Goal: Task Accomplishment & Management: Manage account settings

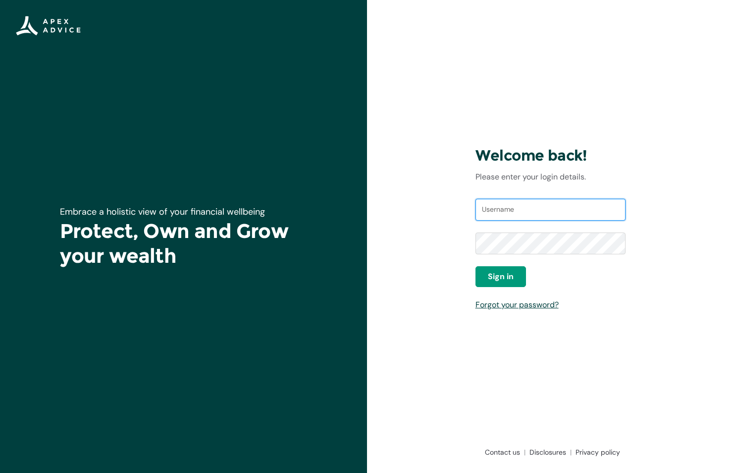
click at [513, 212] on input "Username" at bounding box center [551, 210] width 151 height 22
type input "[EMAIL_ADDRESS][DOMAIN_NAME]"
click at [535, 254] on div "Password" at bounding box center [551, 249] width 151 height 34
click at [497, 269] on button "Sign in" at bounding box center [501, 276] width 51 height 21
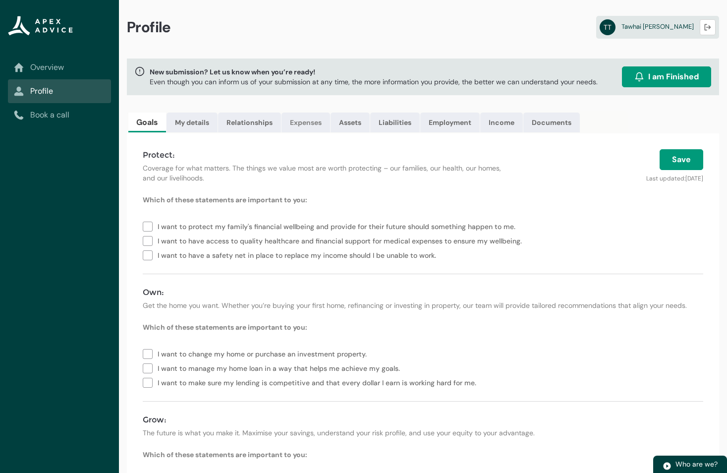
click at [307, 118] on link "Expenses" at bounding box center [305, 122] width 49 height 20
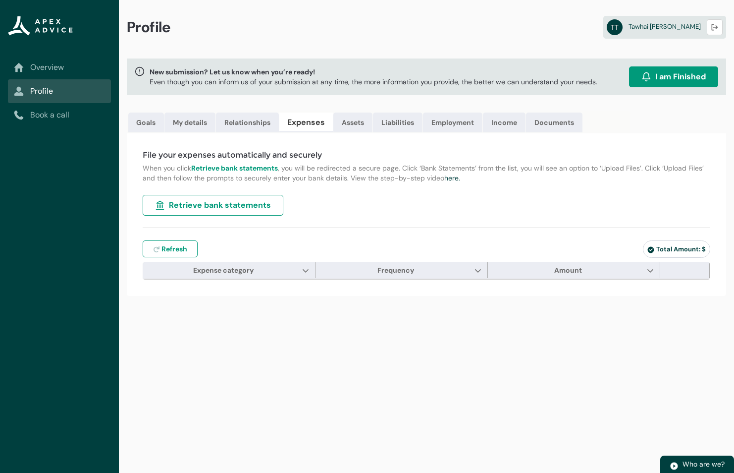
type input "***"
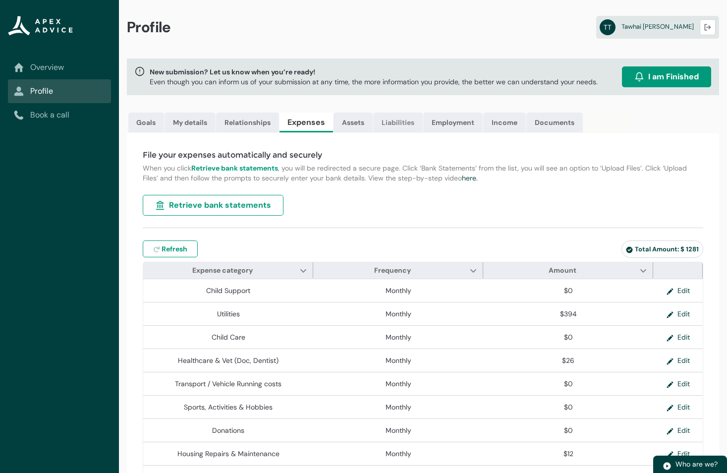
click at [394, 124] on link "Liabilities" at bounding box center [398, 122] width 50 height 20
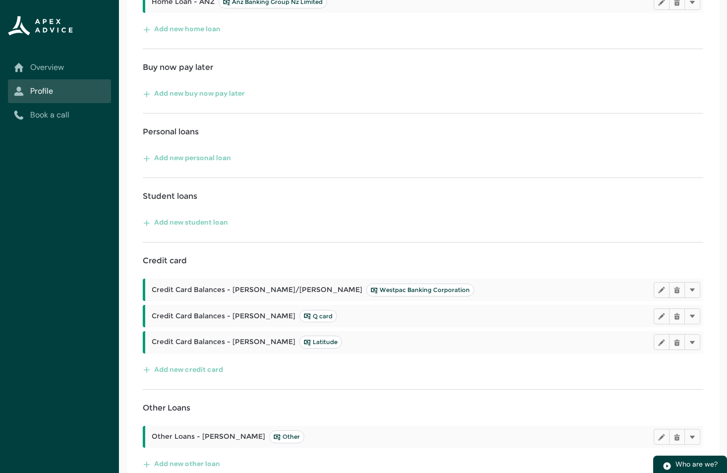
scroll to position [290, 0]
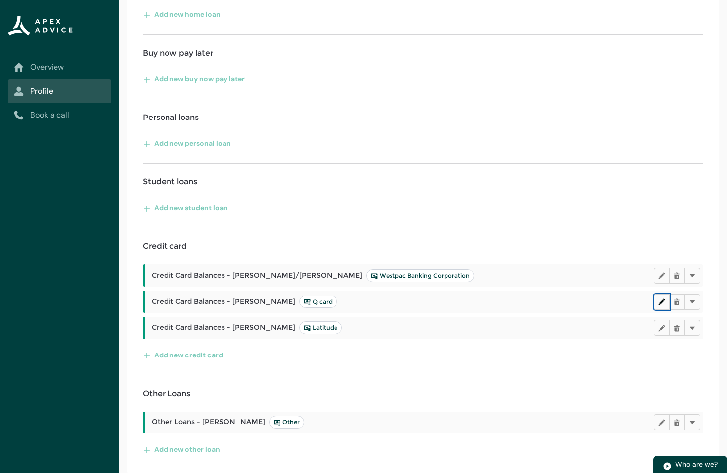
click at [660, 304] on lightning-primitive-icon "button" at bounding box center [661, 301] width 7 height 7
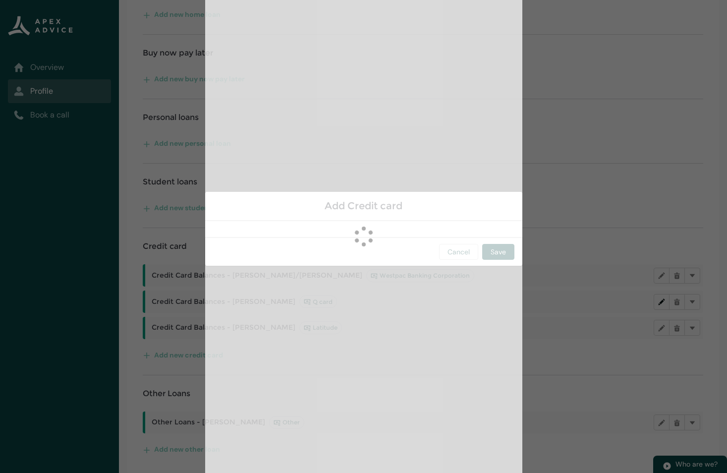
click at [660, 304] on section "Add Credit card Cancel Save" at bounding box center [363, 236] width 727 height 473
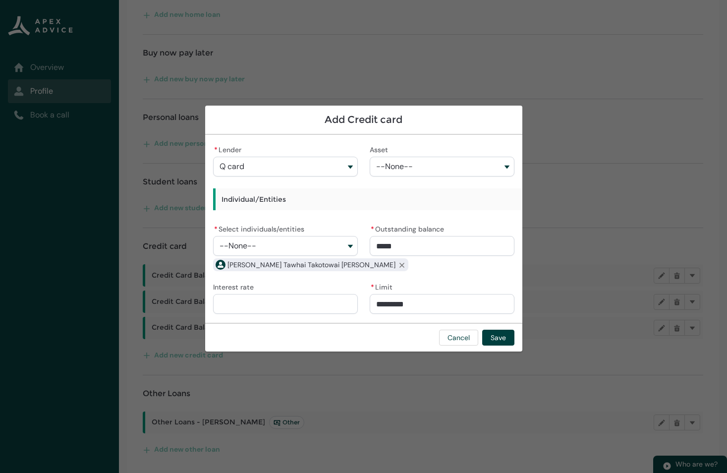
click at [269, 242] on button "--None--" at bounding box center [285, 246] width 145 height 20
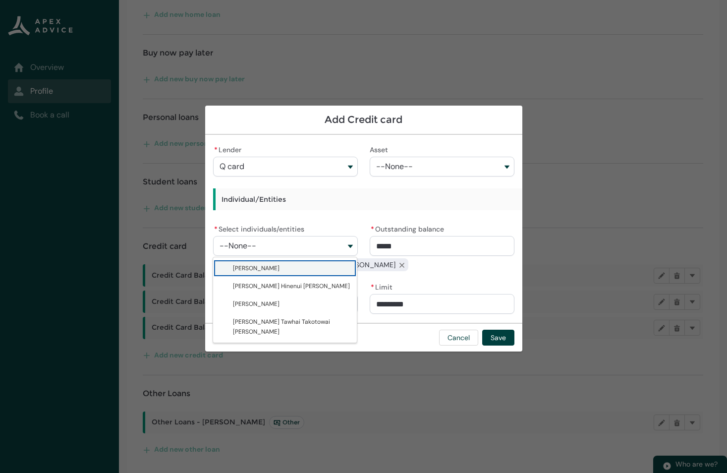
click at [269, 242] on button "--None--" at bounding box center [285, 246] width 145 height 20
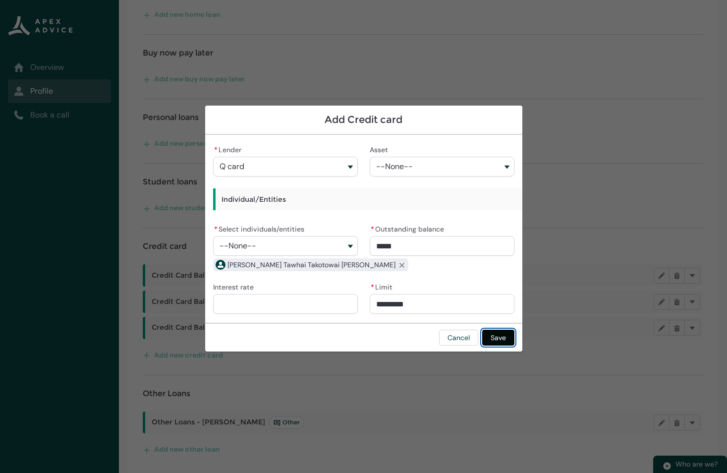
click at [495, 337] on button "Save" at bounding box center [498, 337] width 32 height 16
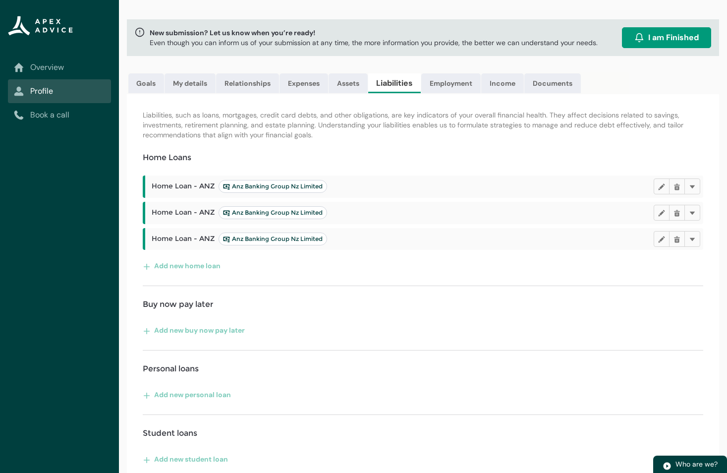
scroll to position [0, 0]
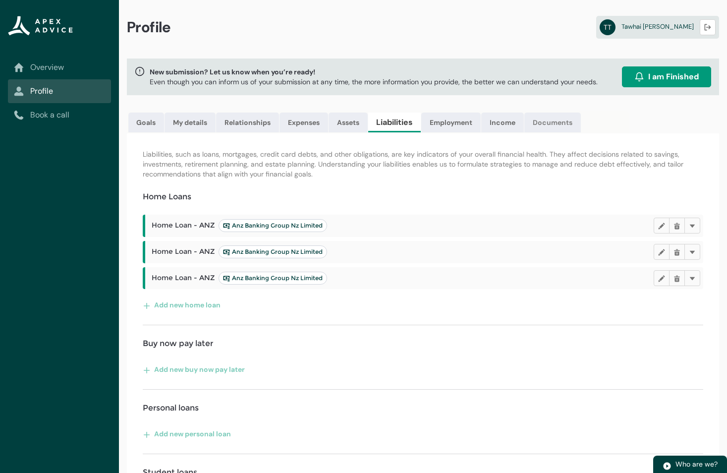
click at [543, 120] on link "Documents" at bounding box center [552, 122] width 56 height 20
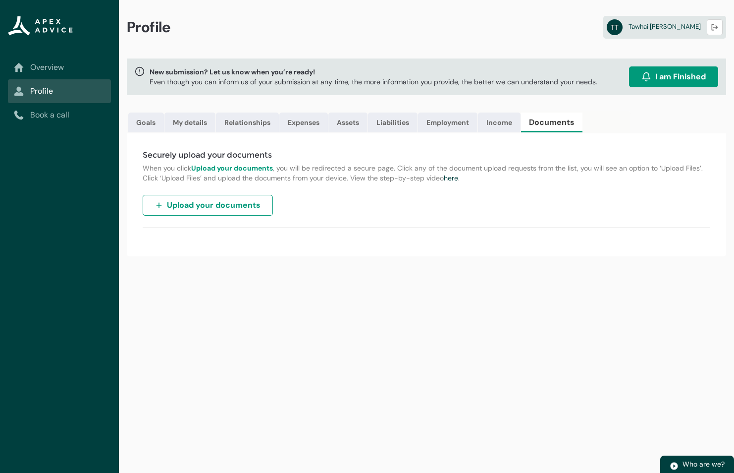
click at [187, 208] on span "Upload your documents" at bounding box center [214, 205] width 94 height 12
click at [214, 202] on span "Upload your documents" at bounding box center [214, 205] width 94 height 12
click at [42, 70] on link "Overview" at bounding box center [59, 67] width 91 height 12
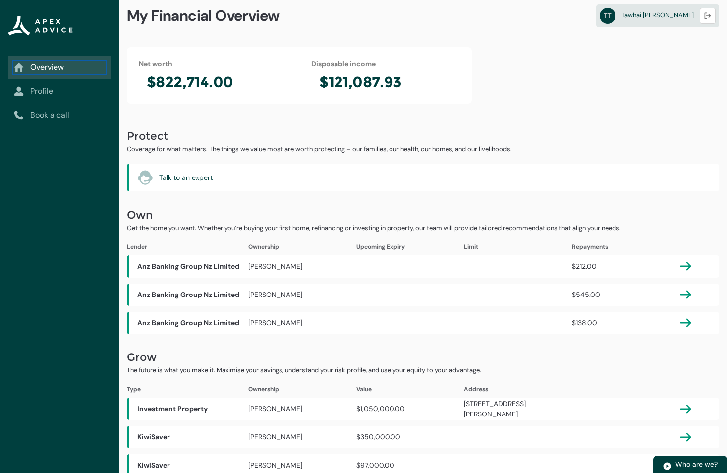
scroll to position [21, 0]
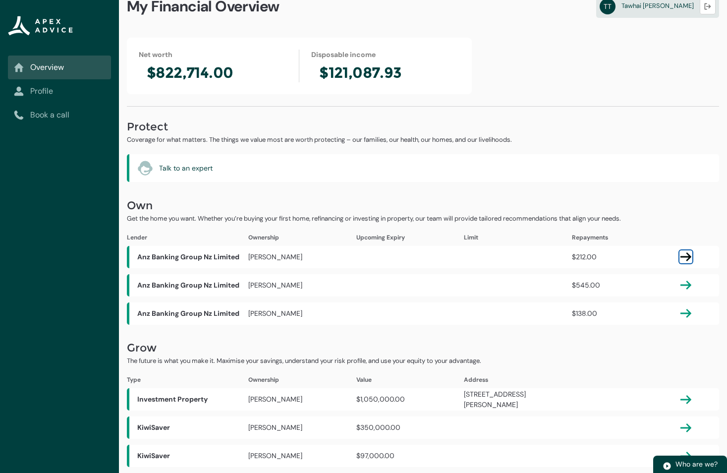
click at [686, 259] on lightning-primitive-icon "button" at bounding box center [686, 257] width 12 height 12
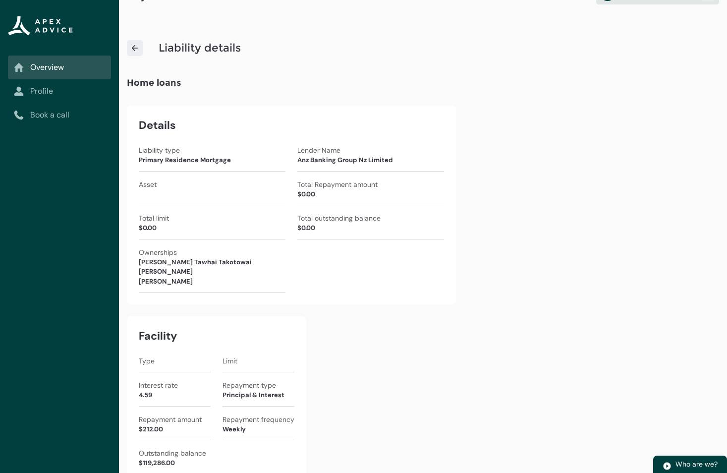
scroll to position [50, 0]
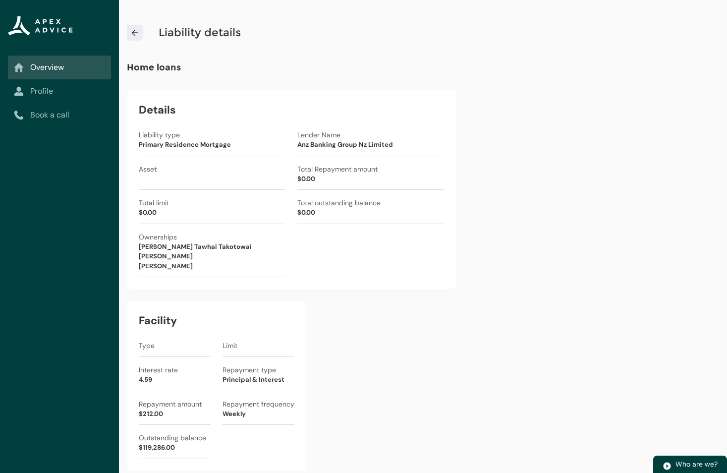
click at [137, 31] on img at bounding box center [134, 32] width 9 height 9
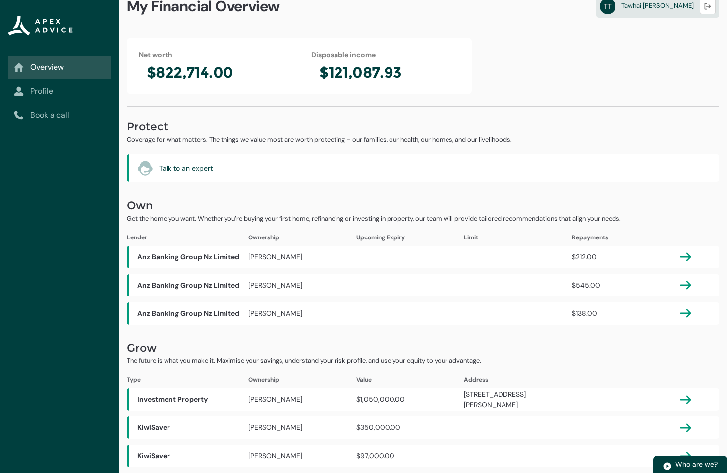
scroll to position [21, 0]
click at [687, 314] on lightning-primitive-icon "button" at bounding box center [686, 313] width 12 height 12
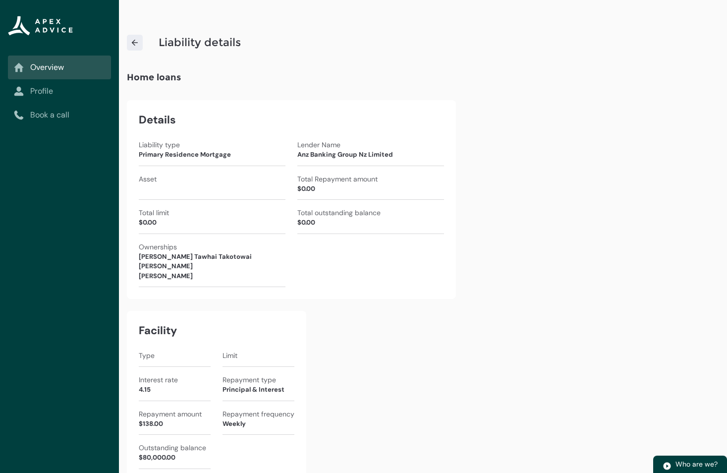
scroll to position [50, 0]
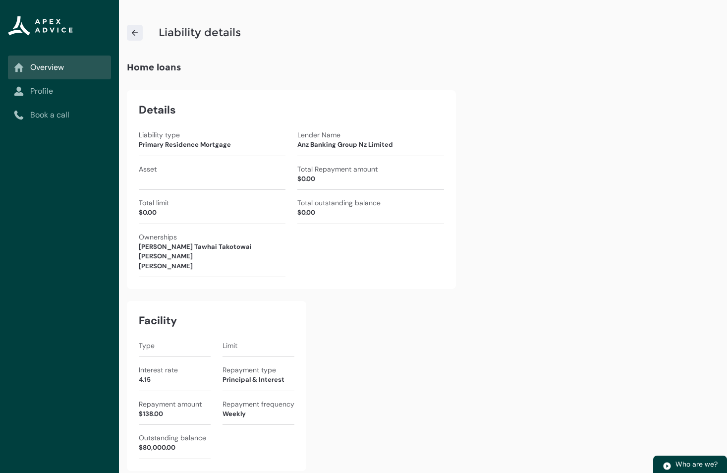
click at [129, 35] on link at bounding box center [135, 33] width 16 height 16
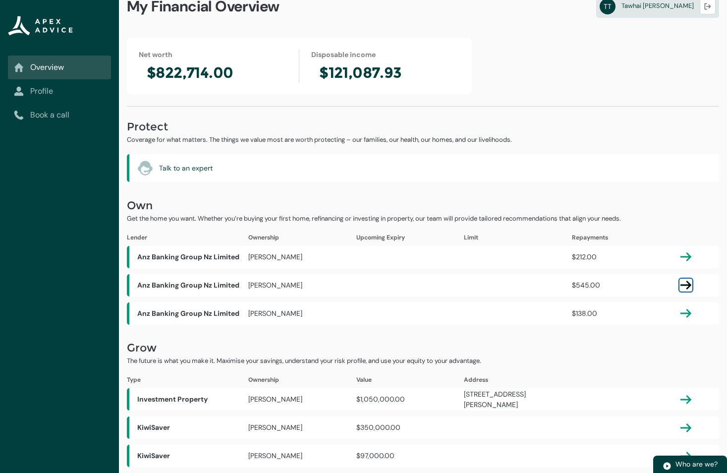
click at [684, 284] on lightning-primitive-icon "button" at bounding box center [686, 285] width 12 height 12
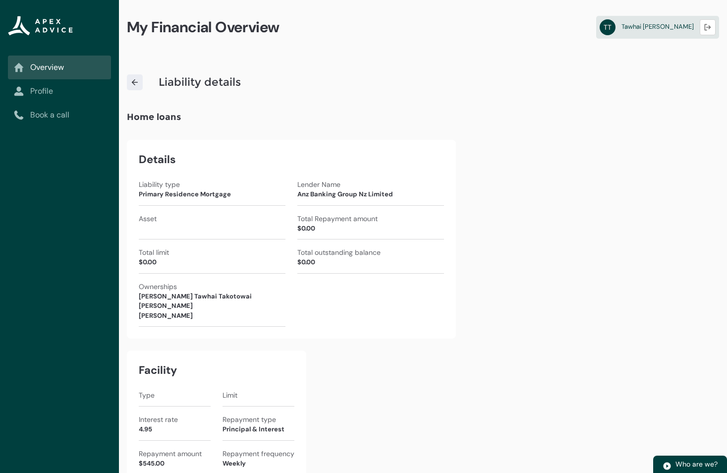
scroll to position [50, 0]
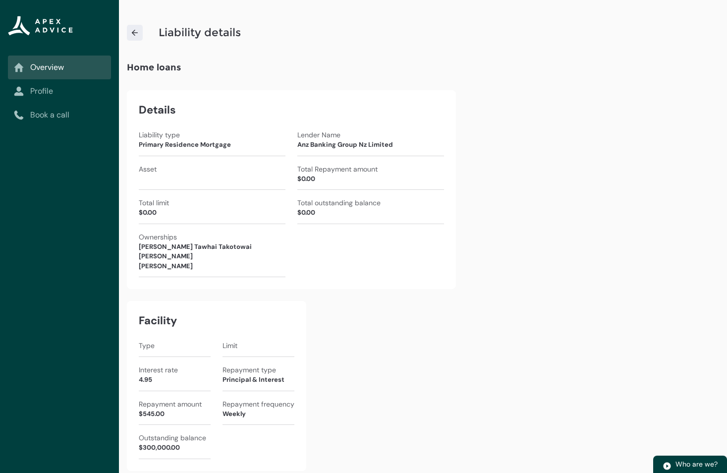
click at [135, 36] on img at bounding box center [134, 32] width 9 height 9
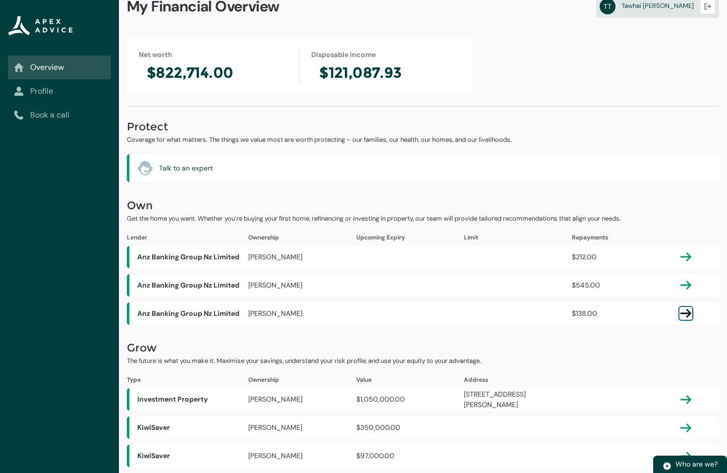
click at [686, 311] on lightning-primitive-icon "button" at bounding box center [686, 313] width 12 height 12
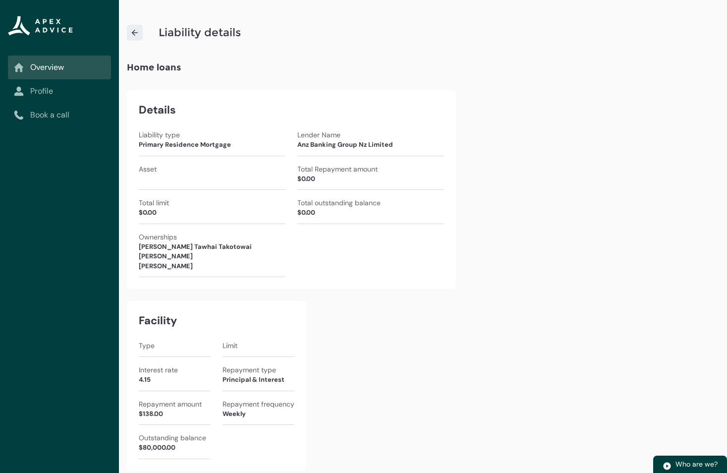
scroll to position [0, 0]
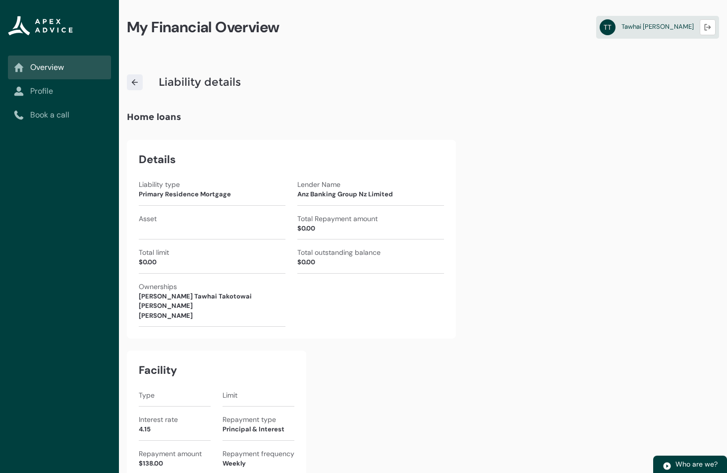
click at [137, 81] on img at bounding box center [134, 82] width 9 height 9
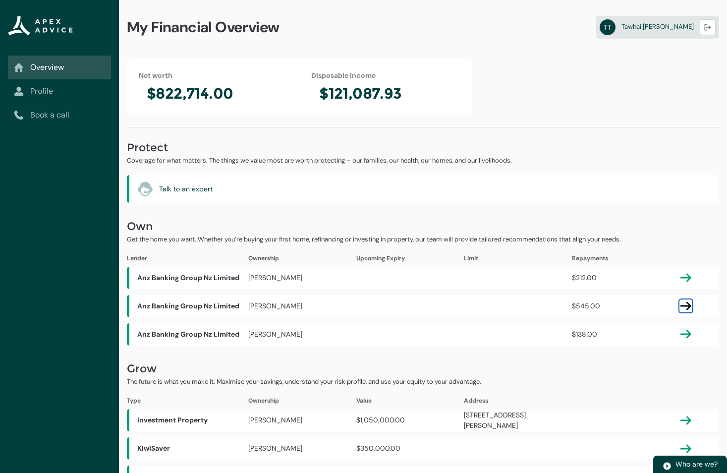
click at [686, 305] on lightning-primitive-icon "button" at bounding box center [686, 306] width 12 height 12
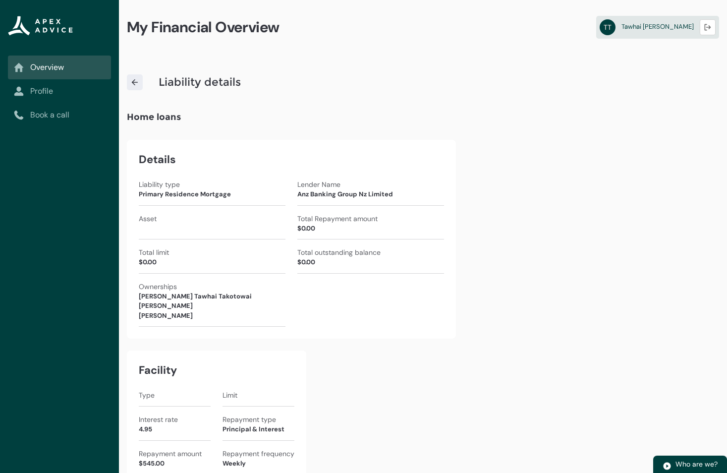
click at [136, 83] on img at bounding box center [134, 82] width 9 height 9
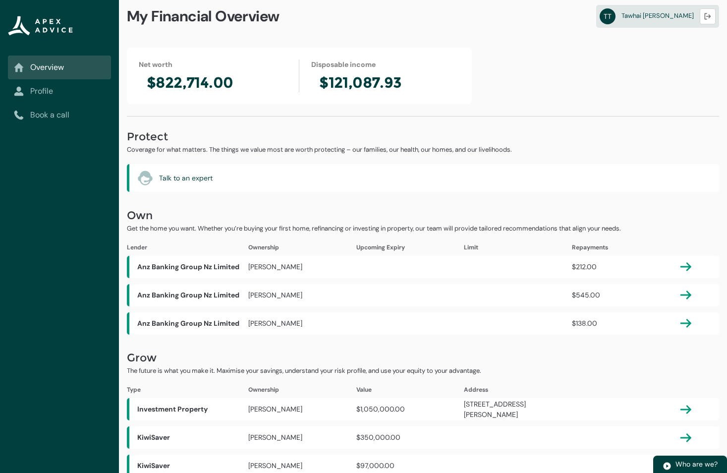
scroll to position [21, 0]
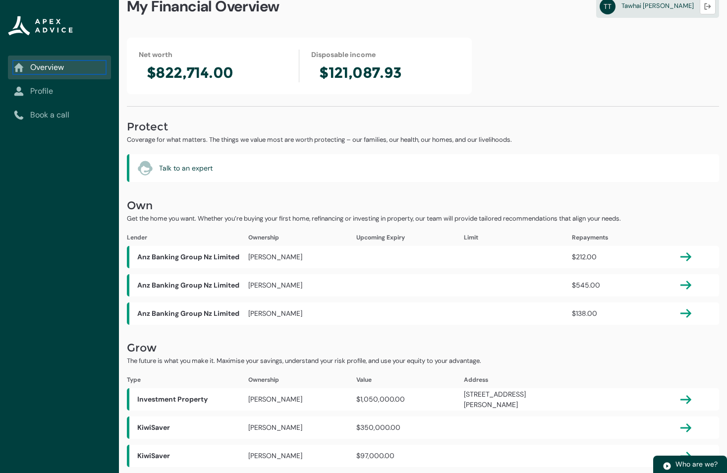
click at [44, 70] on link "Overview" at bounding box center [59, 67] width 91 height 12
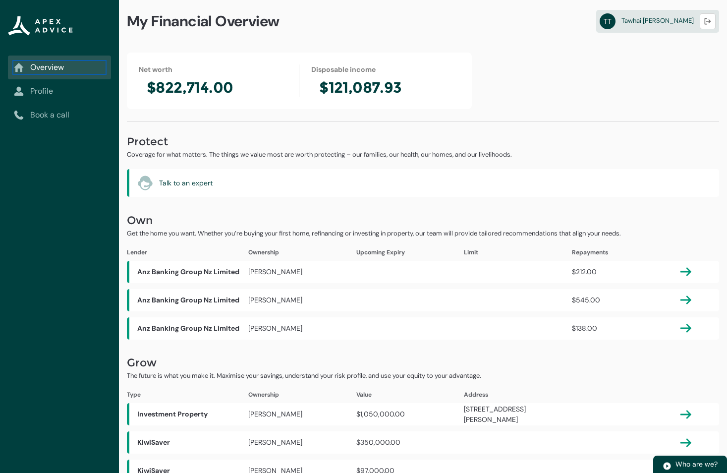
scroll to position [0, 0]
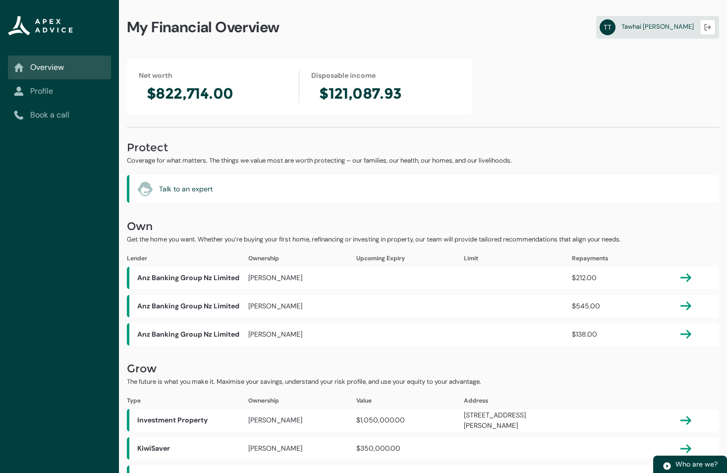
click at [47, 89] on link "Profile" at bounding box center [59, 91] width 91 height 12
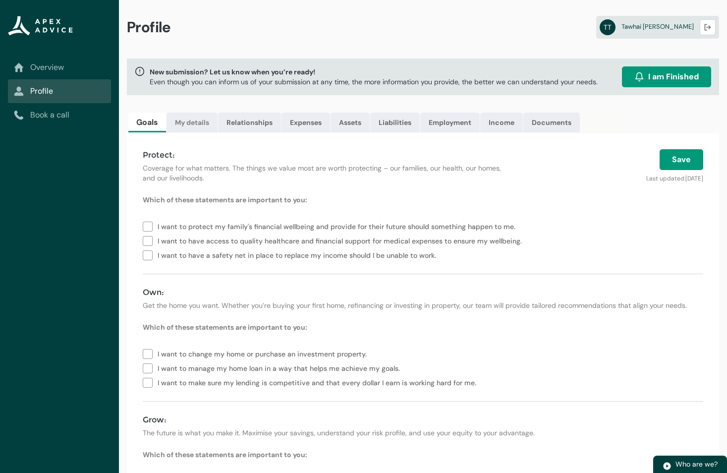
click at [192, 123] on link "My details" at bounding box center [191, 122] width 51 height 20
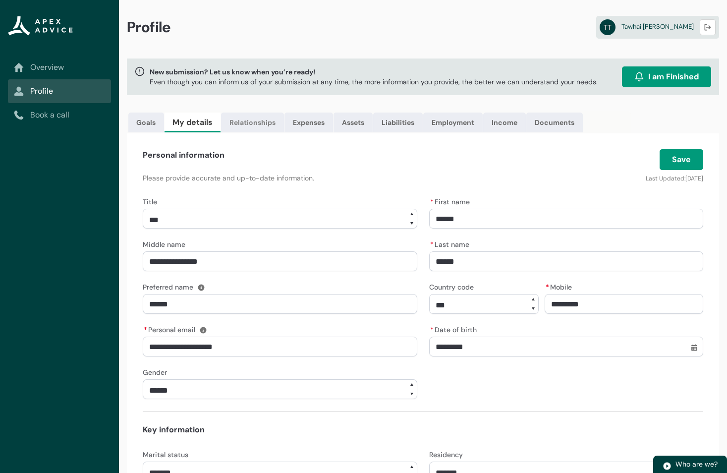
click at [256, 118] on link "Relationships" at bounding box center [252, 122] width 63 height 20
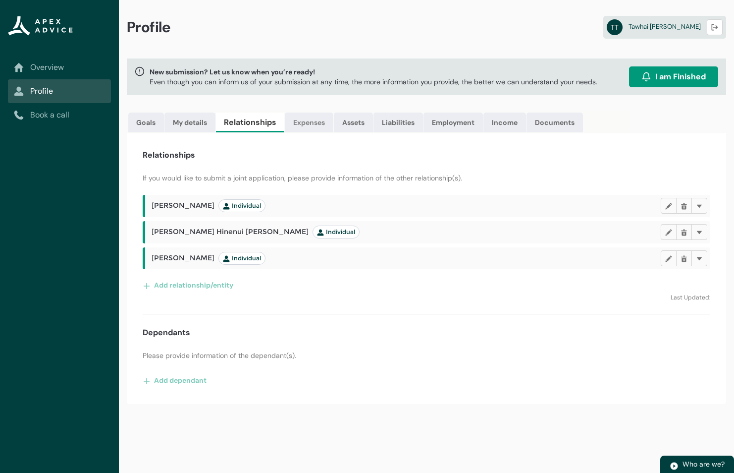
click at [321, 126] on link "Expenses" at bounding box center [309, 122] width 49 height 20
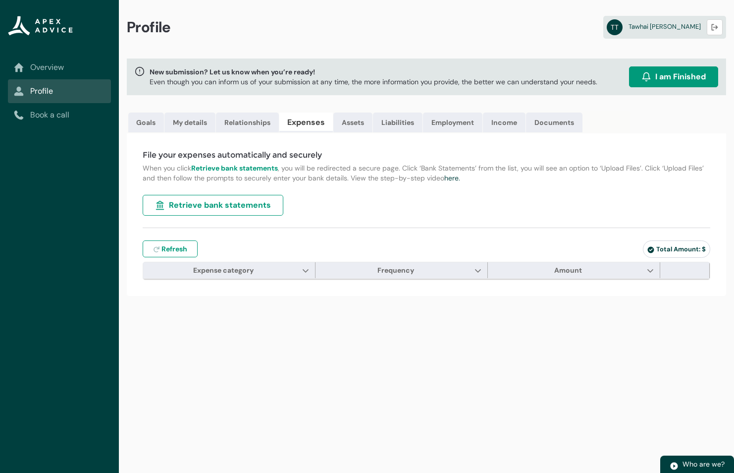
type input "***"
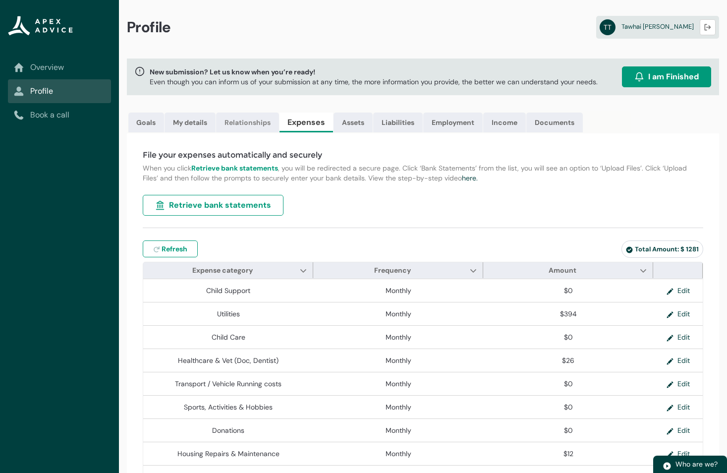
click at [247, 121] on link "Relationships" at bounding box center [247, 122] width 63 height 20
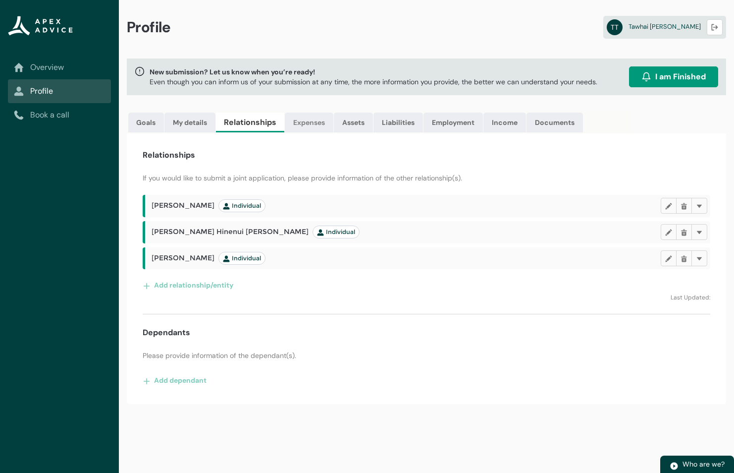
click at [310, 121] on link "Expenses" at bounding box center [309, 122] width 49 height 20
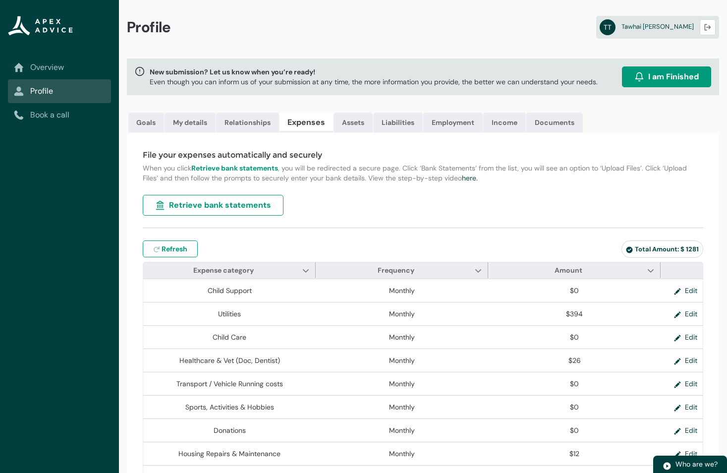
type input "***"
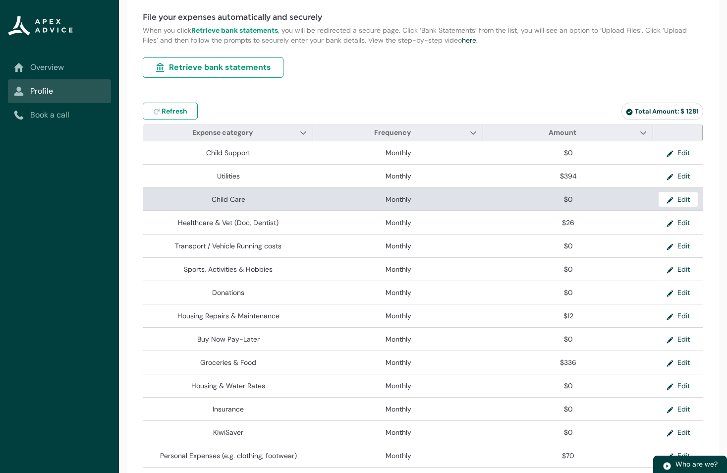
scroll to position [187, 0]
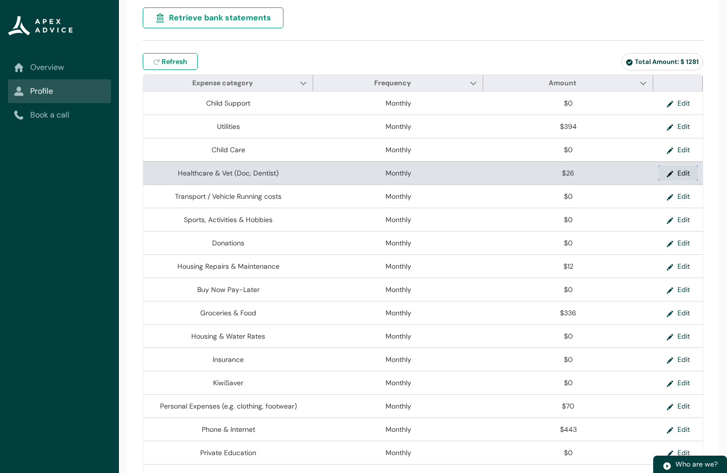
click at [671, 174] on button "Edit" at bounding box center [677, 172] width 39 height 15
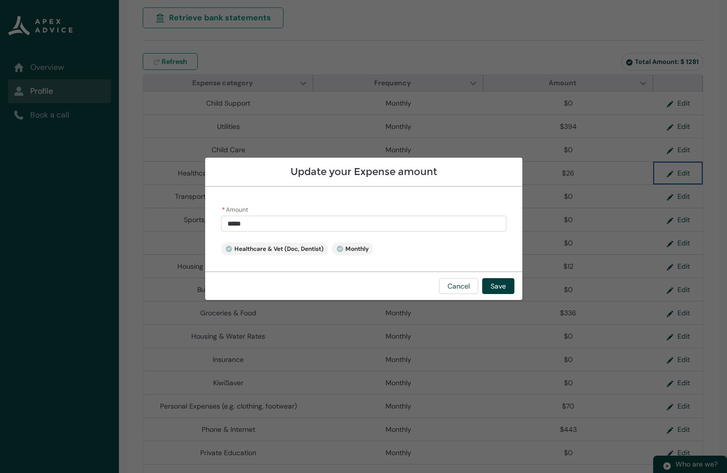
type input "**"
click at [235, 227] on input "**" at bounding box center [363, 223] width 285 height 16
type lightning-primitive-input-simple "2"
type input "*"
type lightning-primitive-input-simple "3"
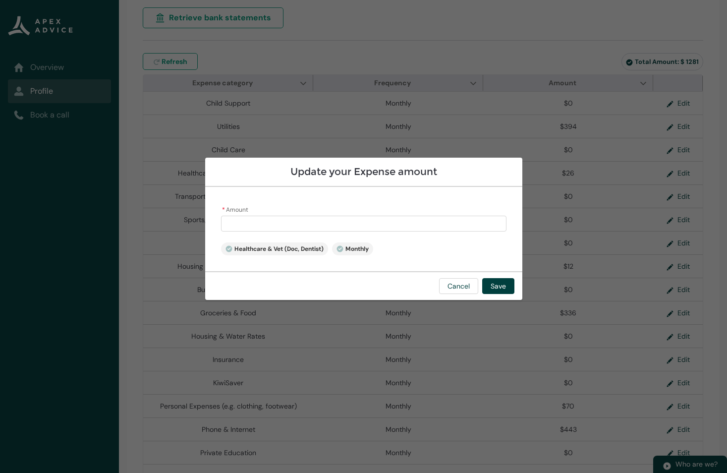
type input "*"
type lightning-primitive-input-simple "30"
type input "**"
type lightning-primitive-input-simple "30."
type input "***"
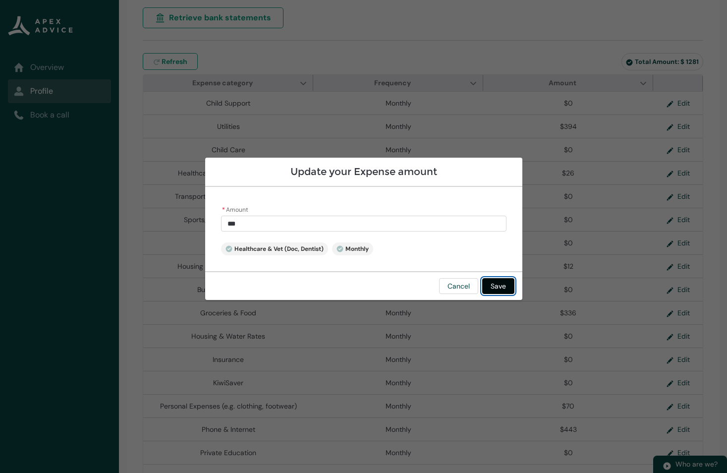
click at [505, 288] on button "Save" at bounding box center [498, 286] width 32 height 16
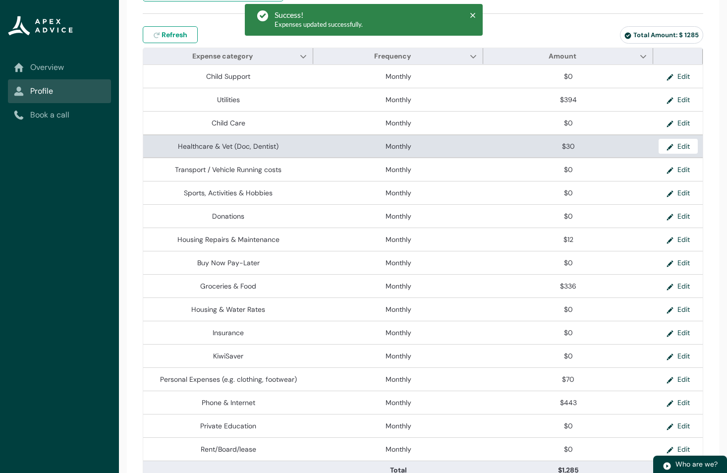
scroll to position [237, 0]
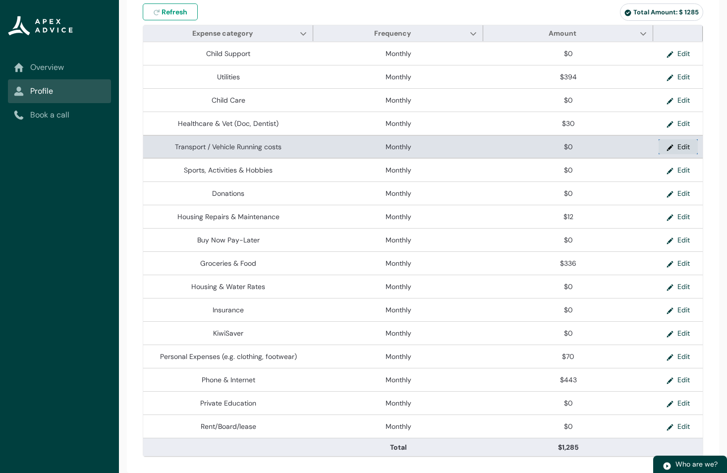
click at [671, 147] on lightning-primitive-icon "button" at bounding box center [671, 146] width 11 height 15
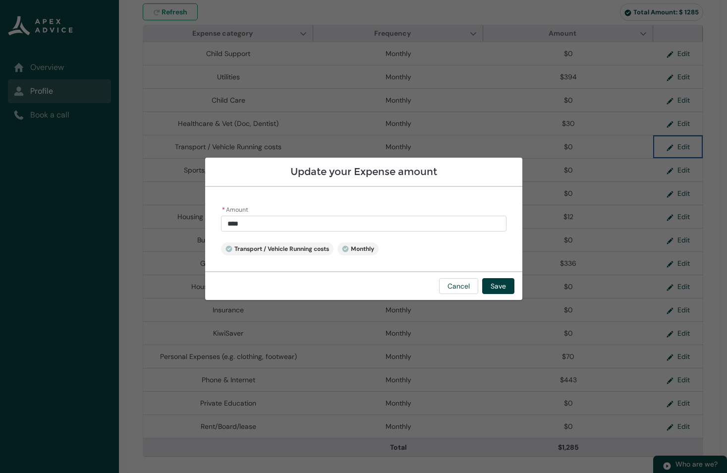
type input "*"
click at [254, 219] on input "*" at bounding box center [363, 223] width 285 height 16
type lightning-primitive-input-simple "6"
type input "*"
type lightning-primitive-input-simple "60"
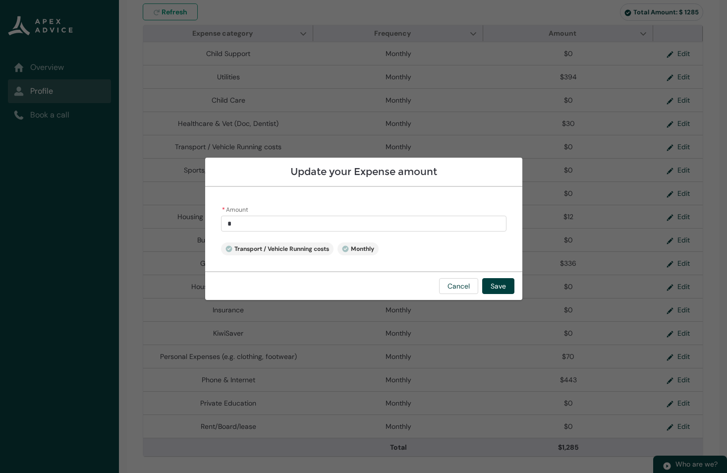
type input "**"
type lightning-primitive-input-simple "6"
type input "*"
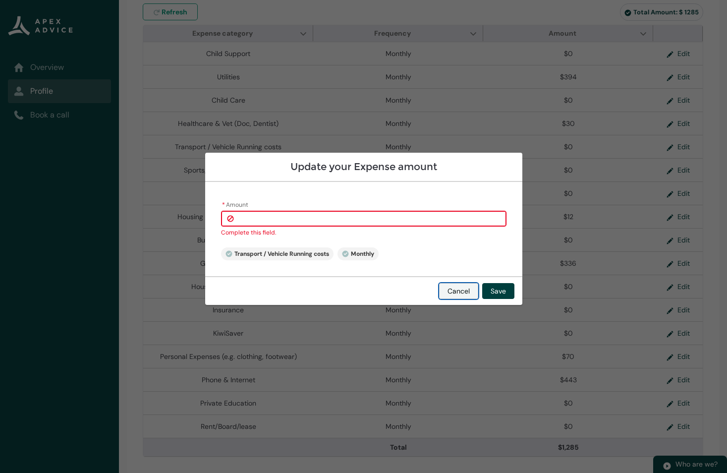
click at [464, 286] on button "Cancel" at bounding box center [458, 291] width 39 height 16
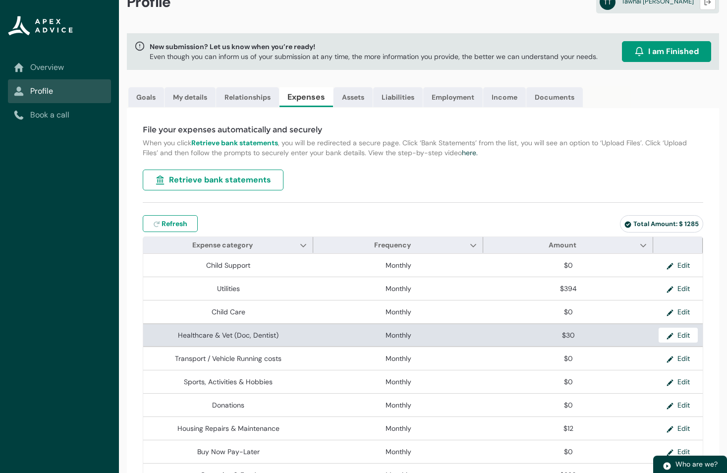
scroll to position [0, 0]
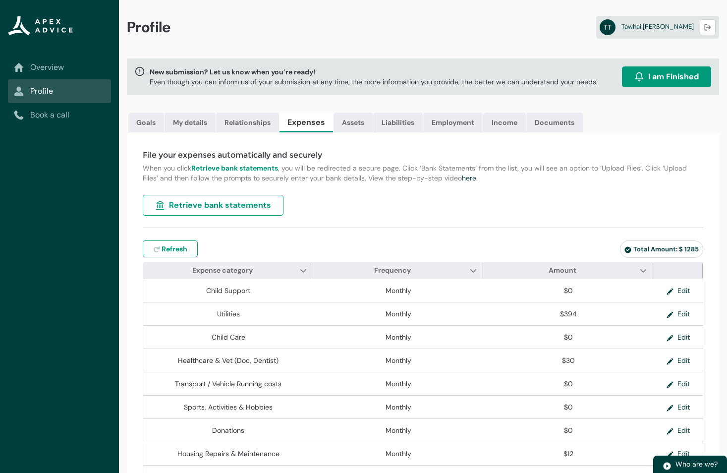
click at [60, 66] on link "Overview" at bounding box center [59, 67] width 91 height 12
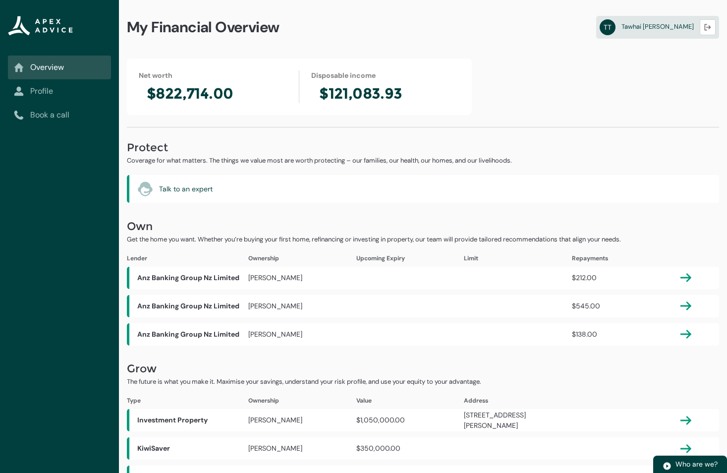
click at [60, 92] on link "Profile" at bounding box center [59, 91] width 91 height 12
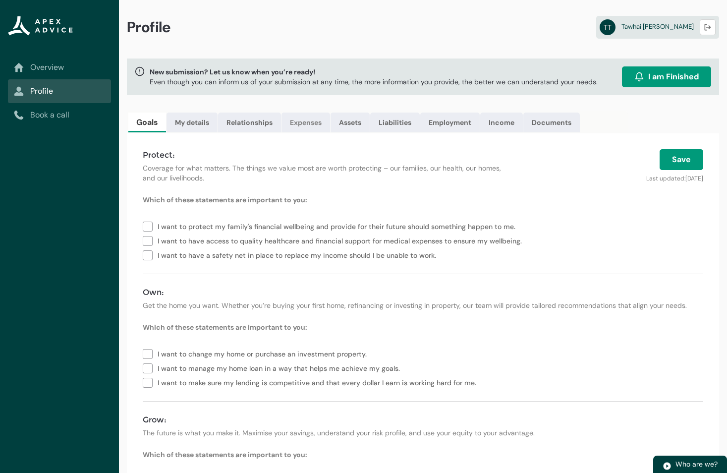
click at [311, 121] on link "Expenses" at bounding box center [305, 122] width 49 height 20
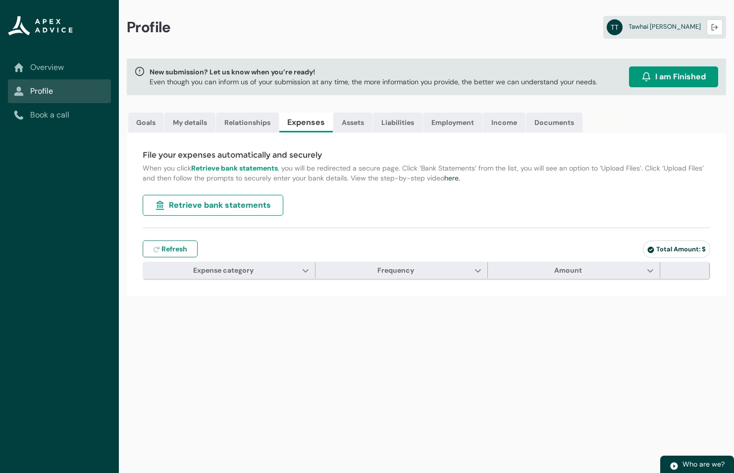
type input "***"
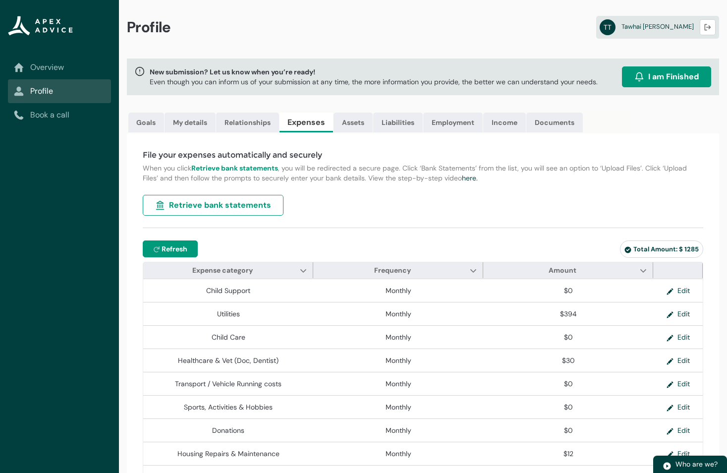
click at [173, 248] on span "Refresh" at bounding box center [174, 249] width 26 height 10
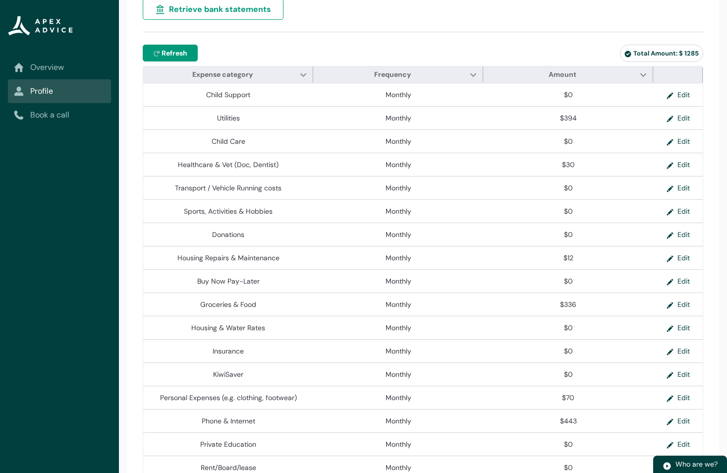
scroll to position [198, 0]
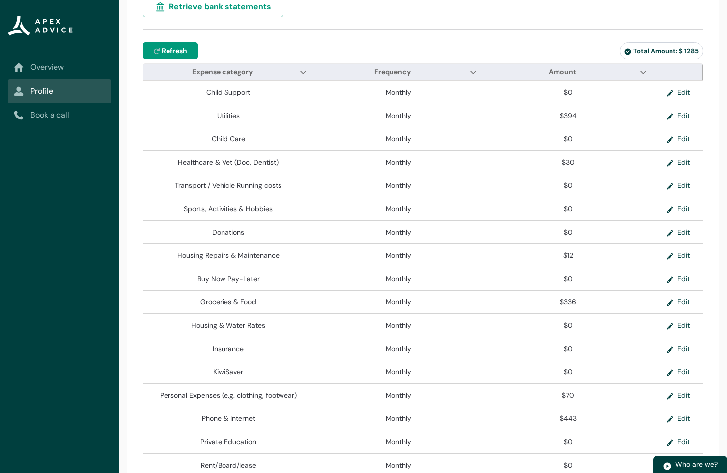
click at [157, 50] on icon "button" at bounding box center [156, 51] width 7 height 7
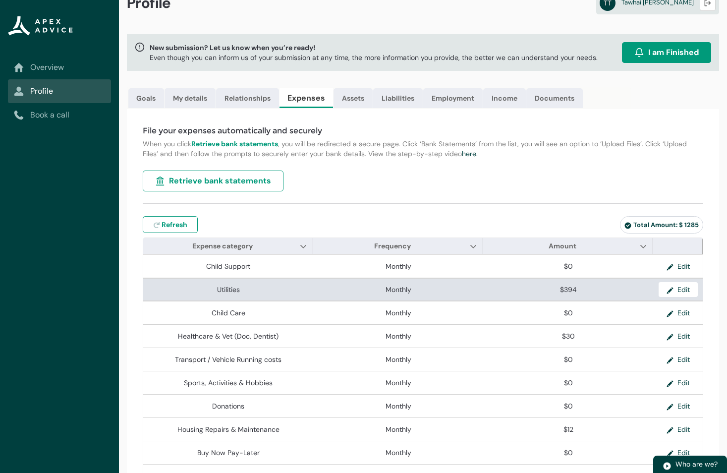
scroll to position [0, 0]
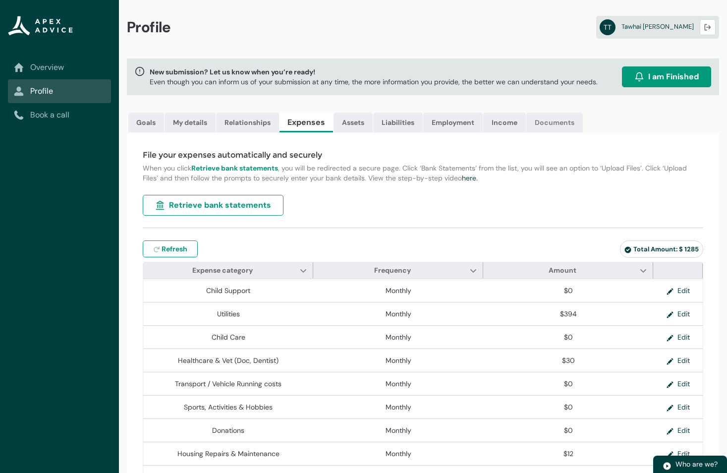
click at [556, 122] on link "Documents" at bounding box center [554, 122] width 56 height 20
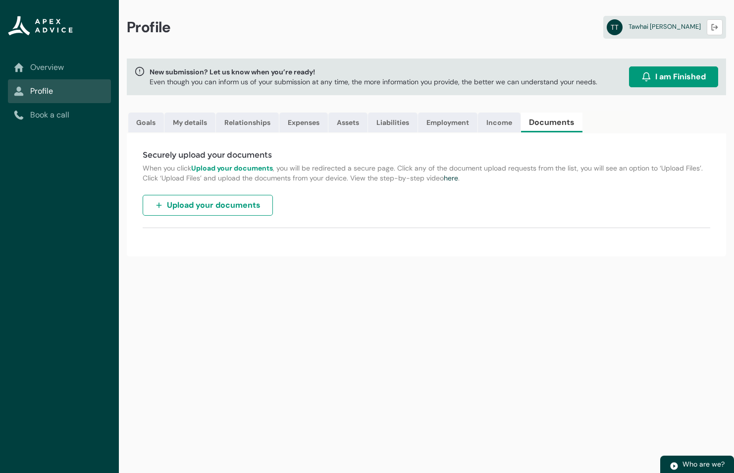
click at [240, 206] on span "Upload your documents" at bounding box center [214, 205] width 94 height 12
click at [349, 127] on link "Assets" at bounding box center [347, 122] width 39 height 20
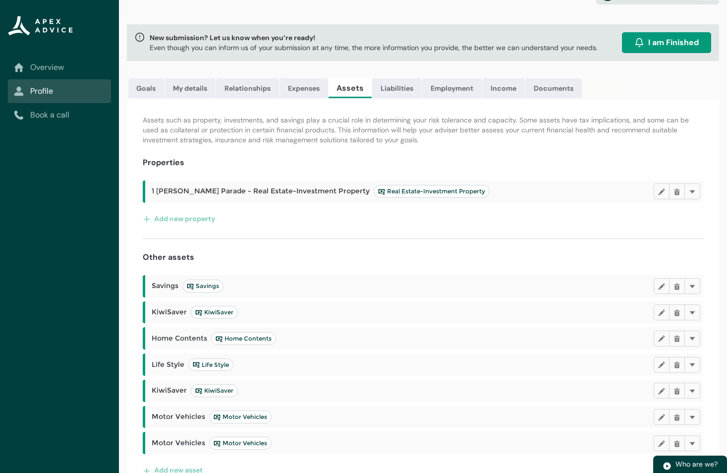
scroll to position [55, 0]
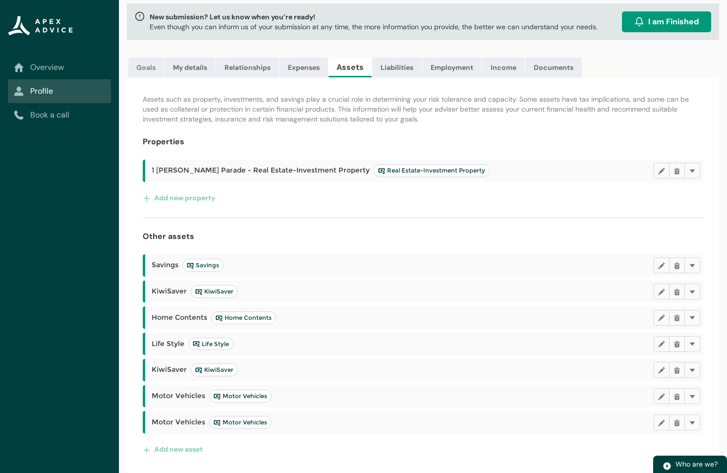
click at [147, 66] on link "Goals" at bounding box center [146, 67] width 36 height 20
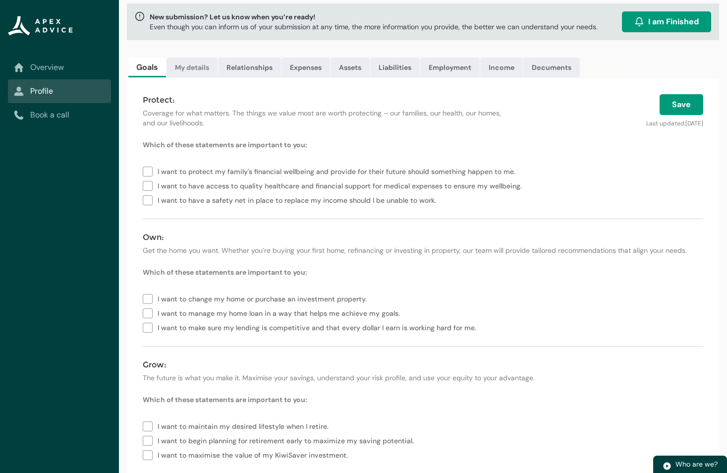
click at [197, 66] on link "My details" at bounding box center [191, 67] width 51 height 20
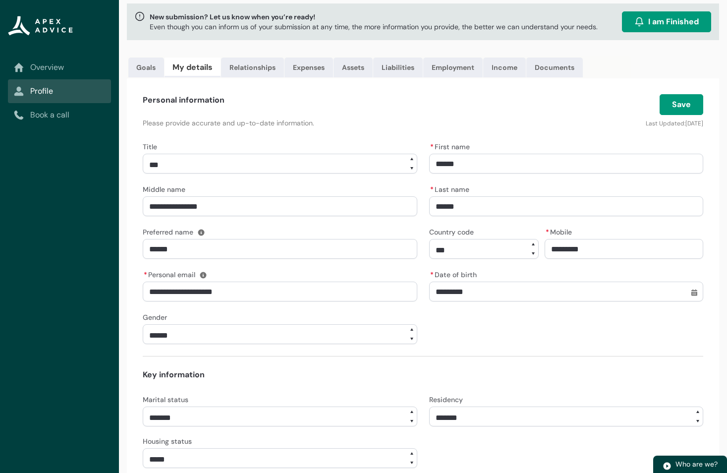
click at [197, 66] on link "My details" at bounding box center [192, 67] width 56 height 20
click at [231, 67] on link "Relationships" at bounding box center [252, 67] width 63 height 20
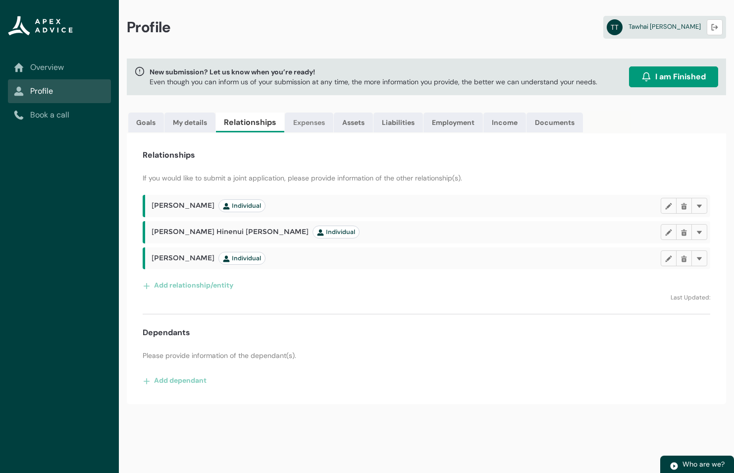
click at [319, 125] on link "Expenses" at bounding box center [309, 122] width 49 height 20
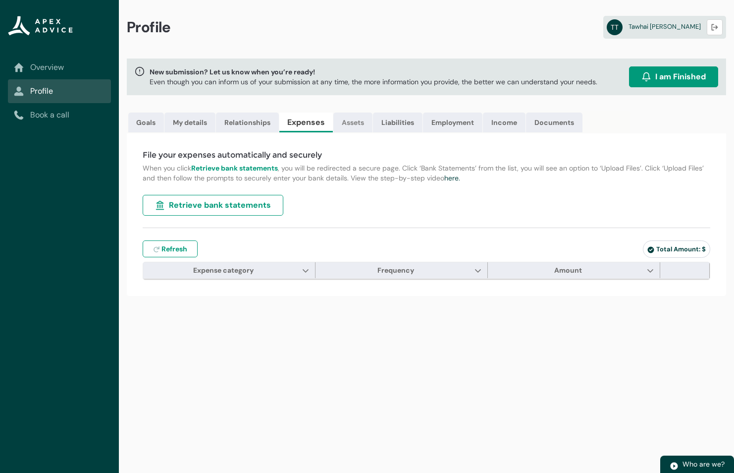
type input "***"
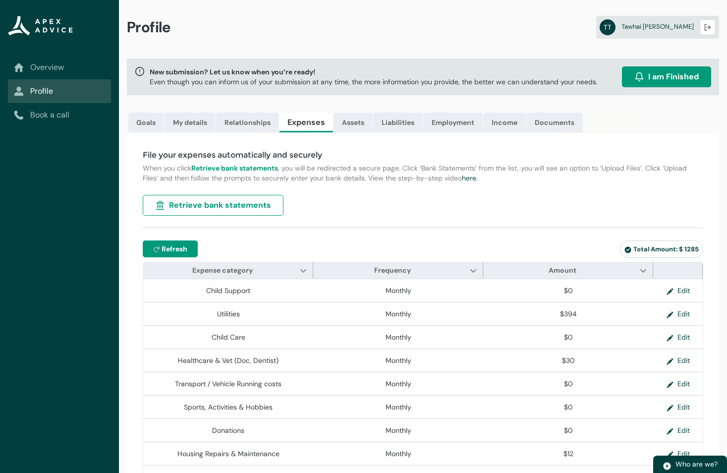
click at [182, 249] on span "Refresh" at bounding box center [174, 249] width 26 height 10
click at [58, 65] on link "Overview" at bounding box center [59, 67] width 91 height 12
